Goal: Task Accomplishment & Management: Manage account settings

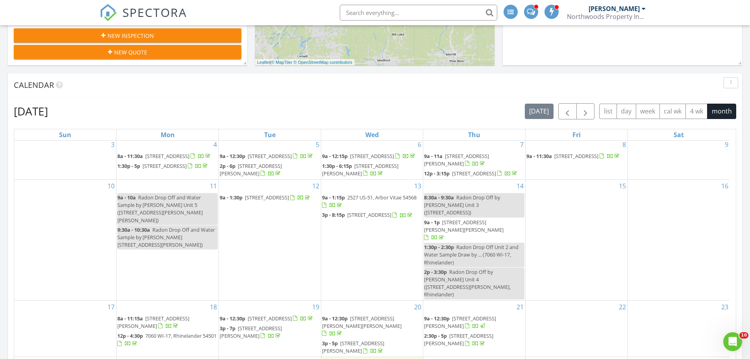
scroll to position [315, 0]
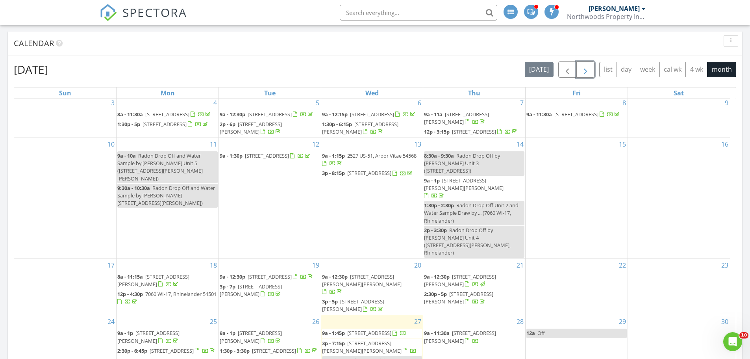
click at [583, 69] on span "button" at bounding box center [585, 69] width 9 height 9
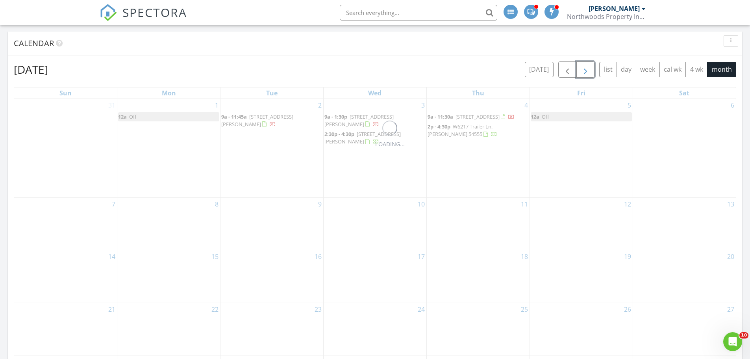
scroll to position [0, 0]
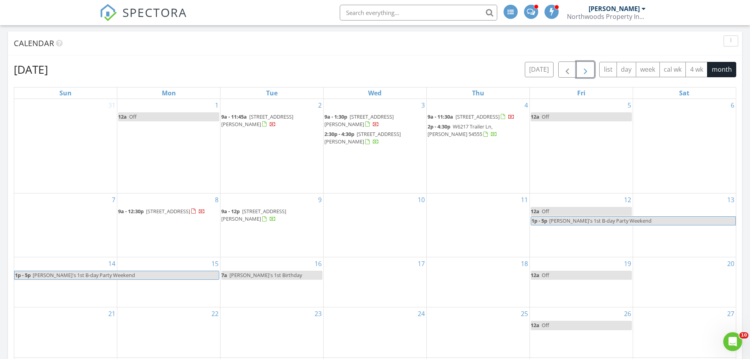
click at [577, 61] on button "button" at bounding box center [586, 69] width 19 height 16
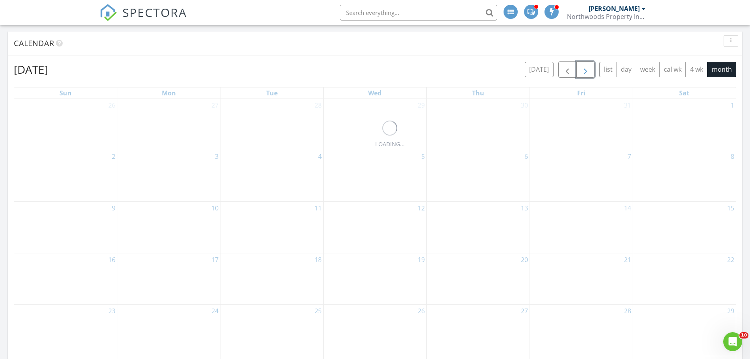
click at [577, 61] on button "button" at bounding box center [586, 69] width 19 height 16
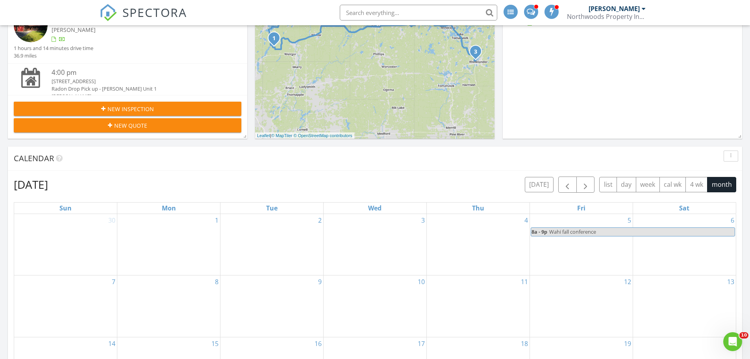
scroll to position [79, 0]
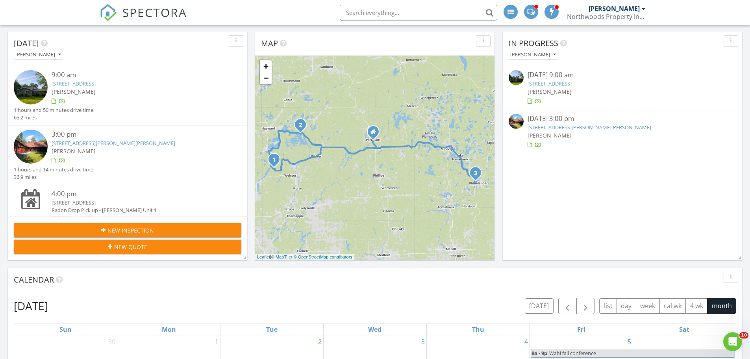
click at [558, 83] on link "14645 W Chapel Rd, Birchwood, WI 54817" at bounding box center [550, 83] width 44 height 7
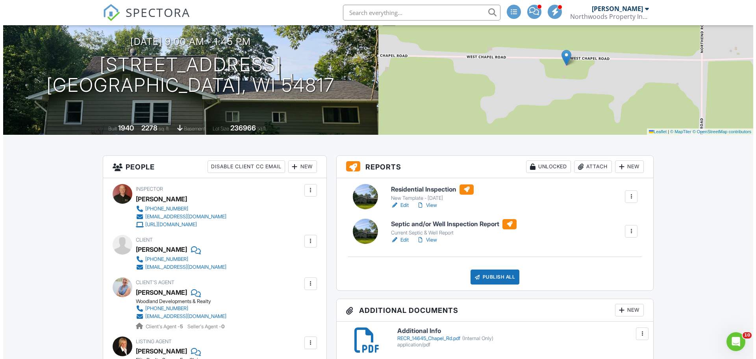
scroll to position [79, 0]
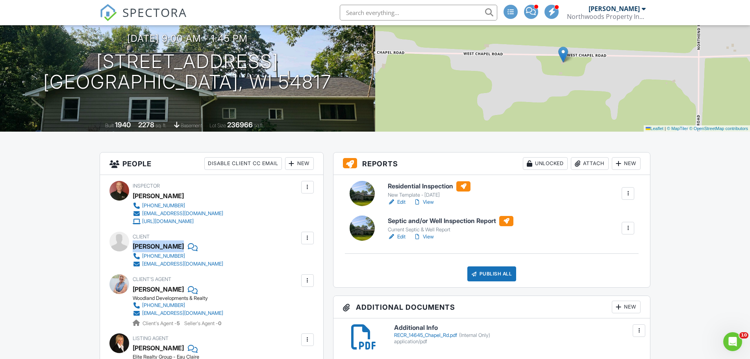
drag, startPoint x: 134, startPoint y: 246, endPoint x: 183, endPoint y: 244, distance: 49.7
click at [183, 244] on div "[PERSON_NAME]" at bounding box center [181, 246] width 97 height 12
click at [599, 241] on div "Residential Inspection New Template - [DATE] Edit View Quick Publish Copy [GEOG…" at bounding box center [492, 231] width 317 height 112
click at [582, 163] on div "Attach" at bounding box center [590, 163] width 38 height 13
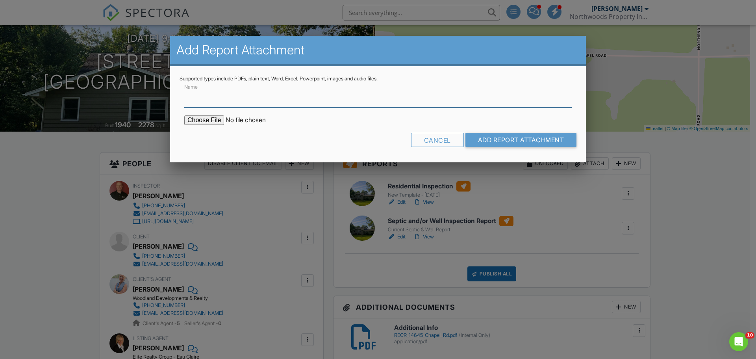
click at [298, 102] on input "Name" at bounding box center [378, 97] width 388 height 19
type input "Well Property Transfer"
click at [204, 121] on input "file" at bounding box center [251, 119] width 134 height 9
type input "C:\fakepath\[PERSON_NAME] [STREET_ADDRESS]pdf"
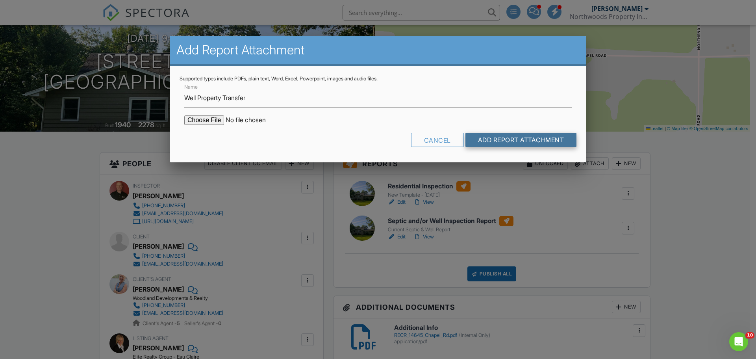
click at [534, 145] on input "Add Report Attachment" at bounding box center [520, 140] width 111 height 14
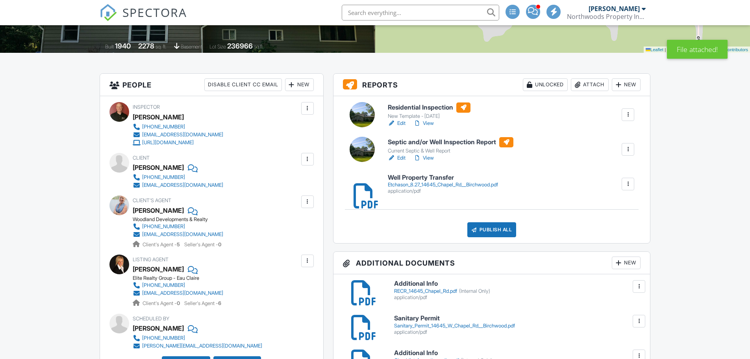
click at [402, 158] on link "Edit" at bounding box center [397, 158] width 18 height 8
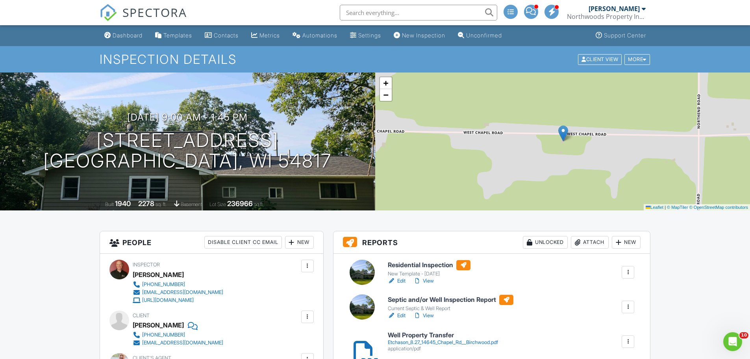
click at [404, 282] on link "Edit" at bounding box center [397, 281] width 18 height 8
